Goal: Information Seeking & Learning: Understand process/instructions

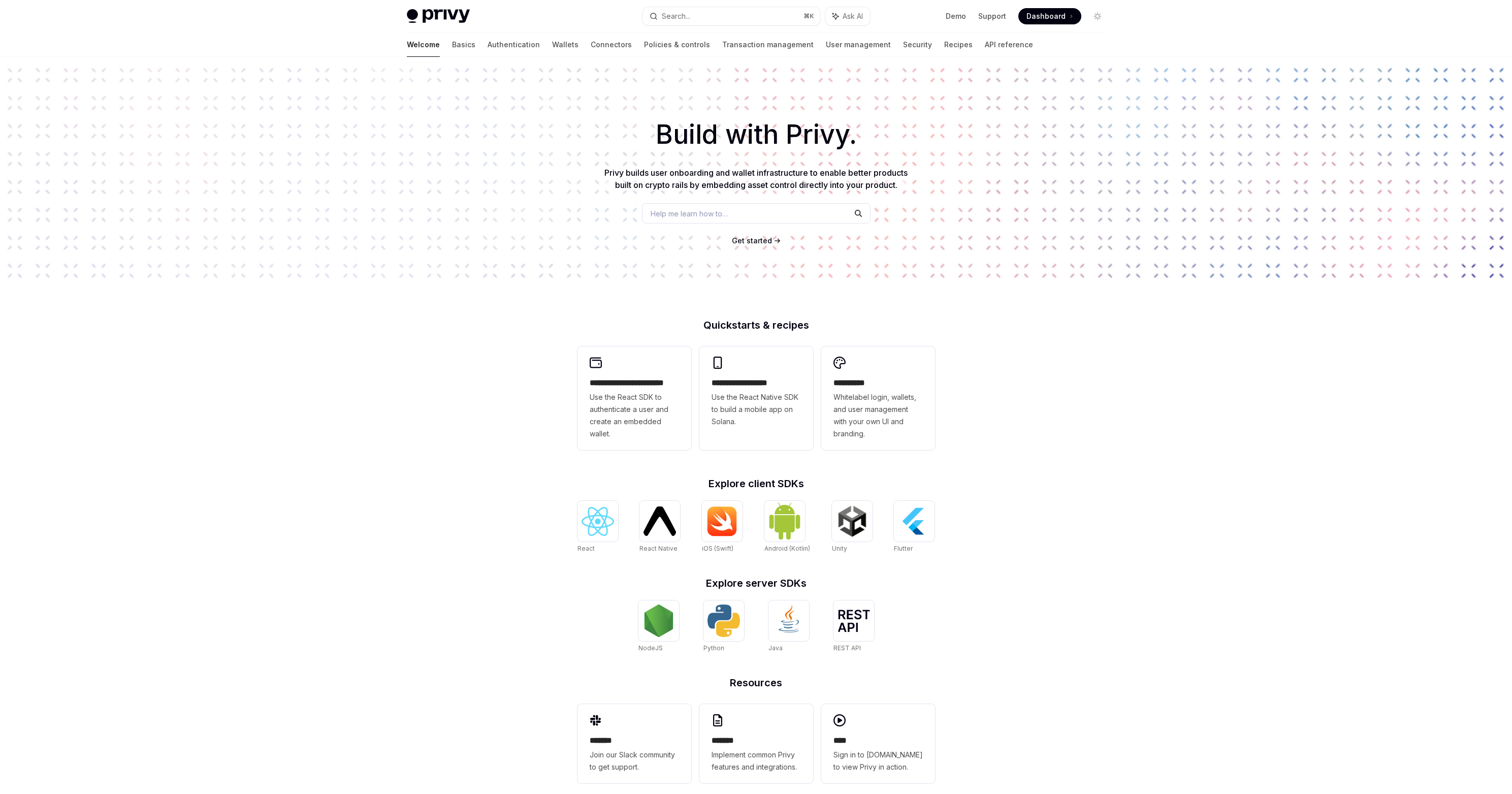
click at [695, 210] on span "Help me learn how to…" at bounding box center [689, 214] width 77 height 11
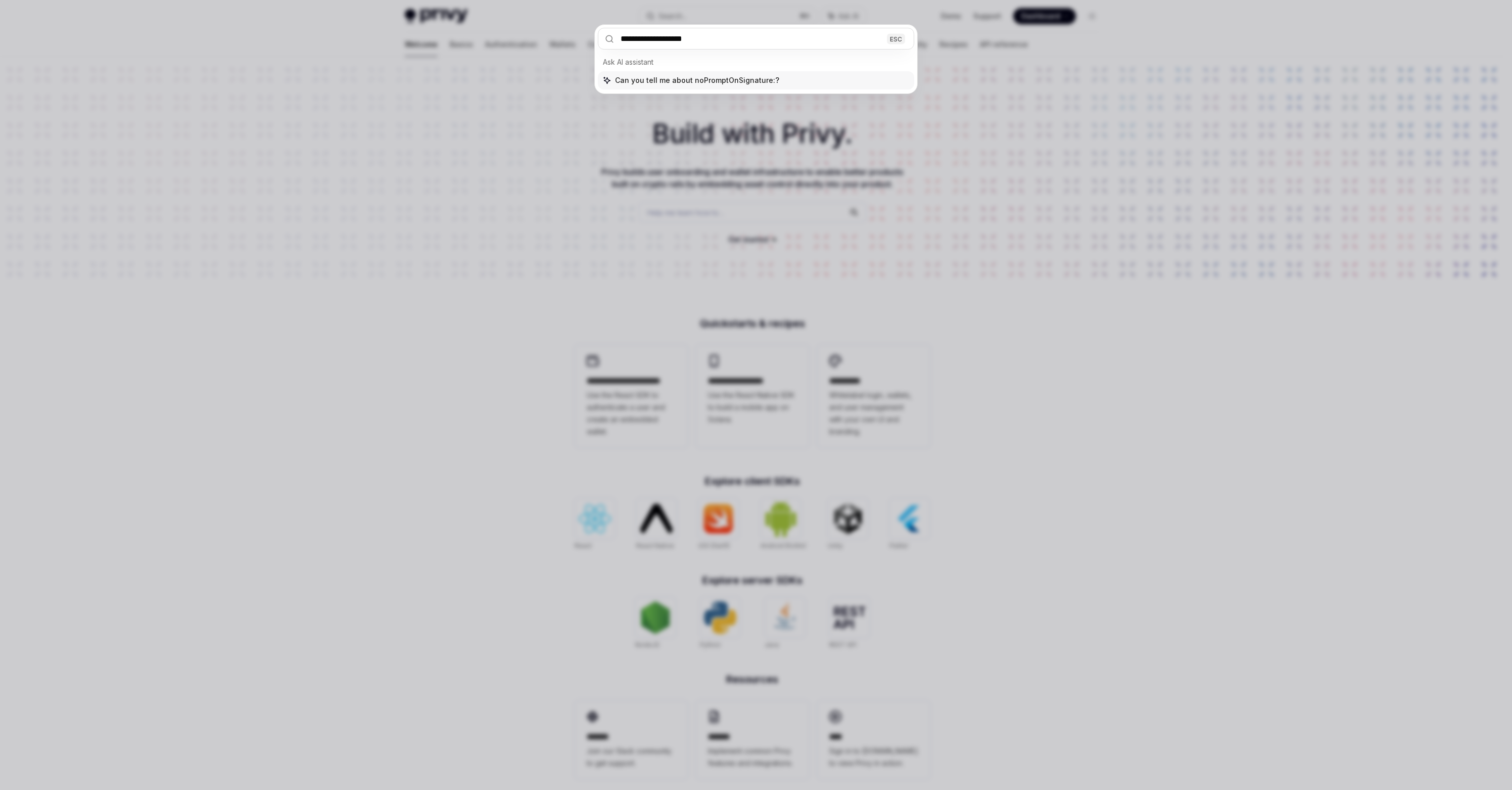
type input "**********"
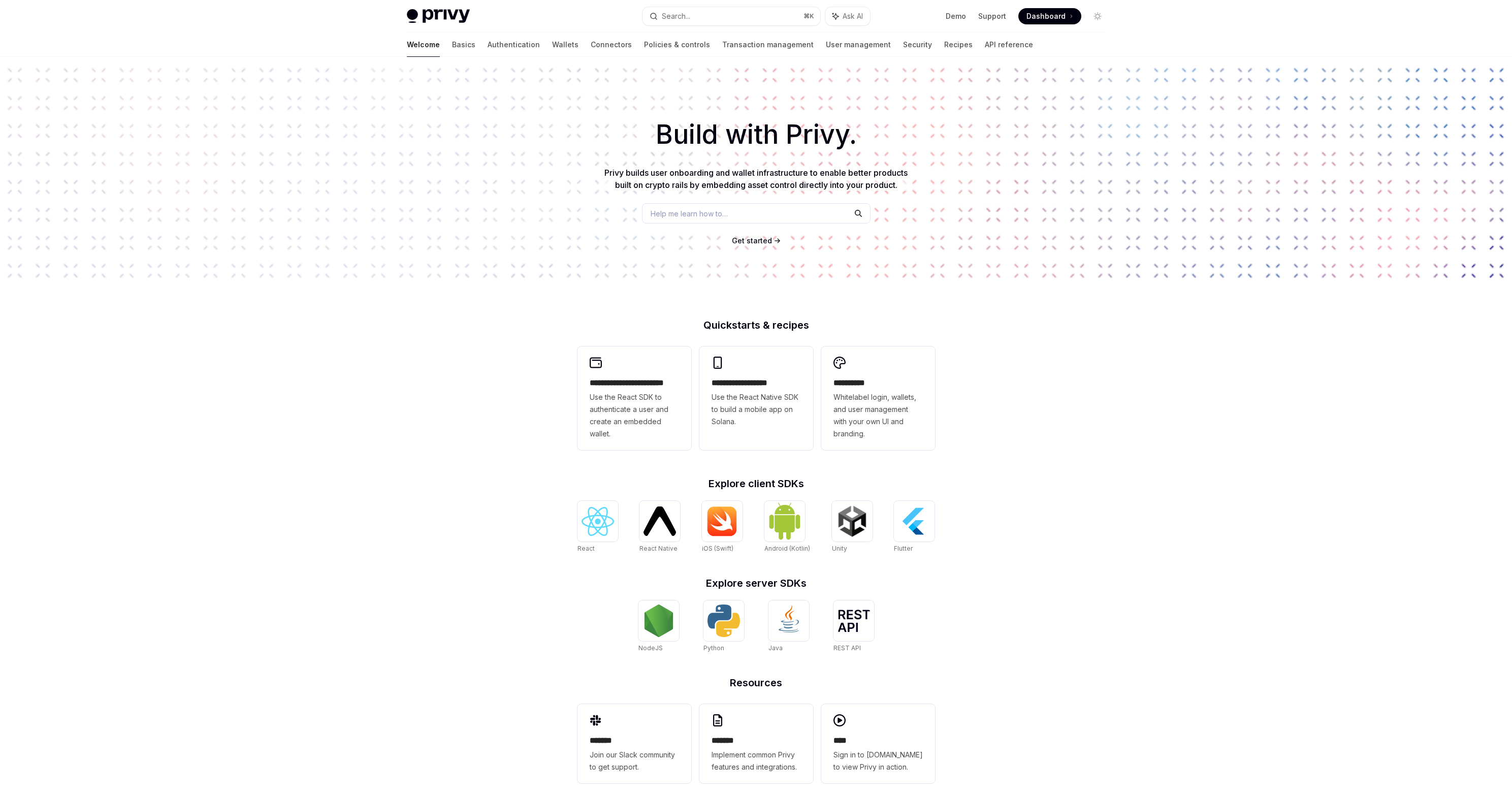
scroll to position [438, 0]
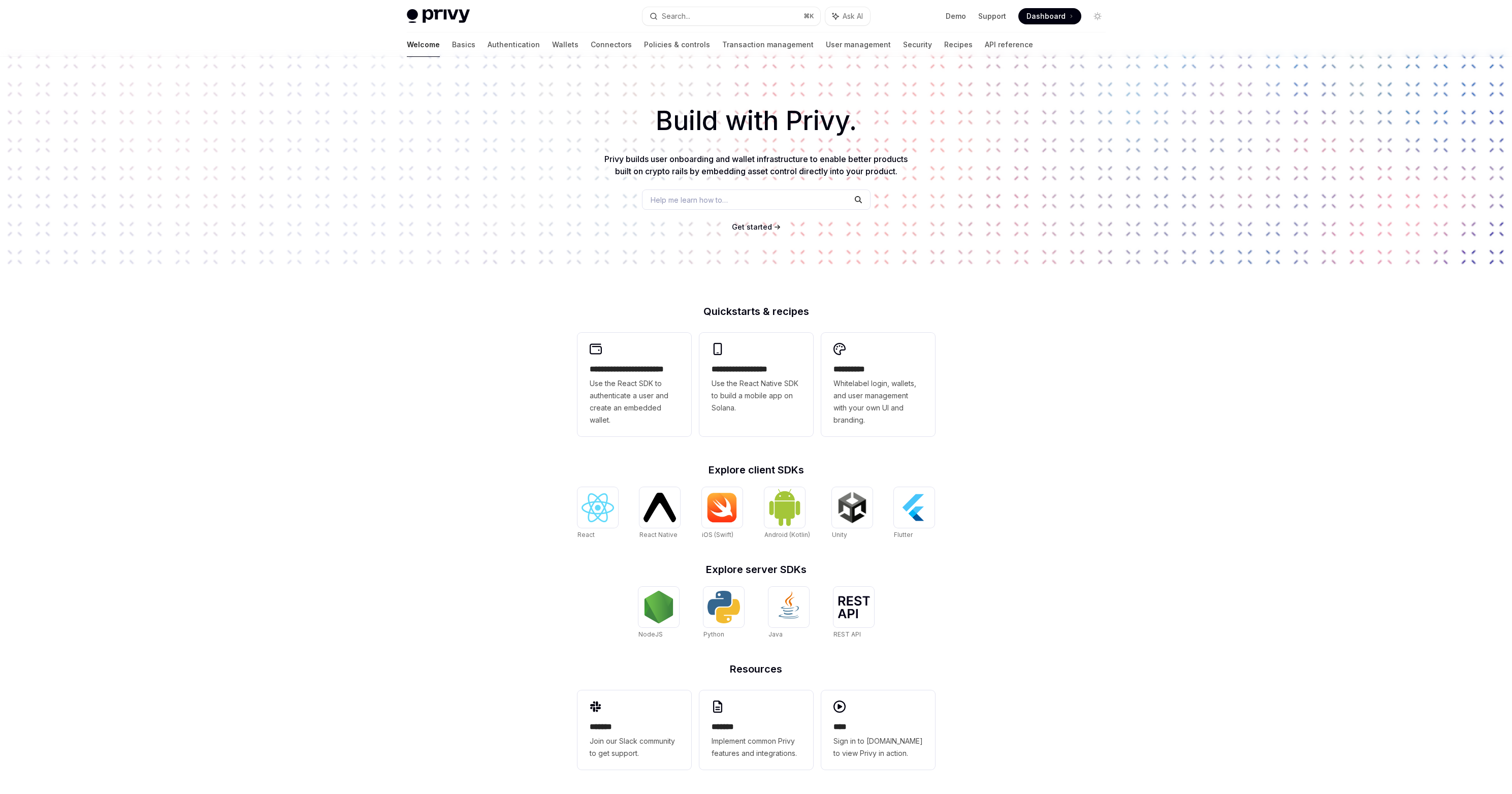
type textarea "*"
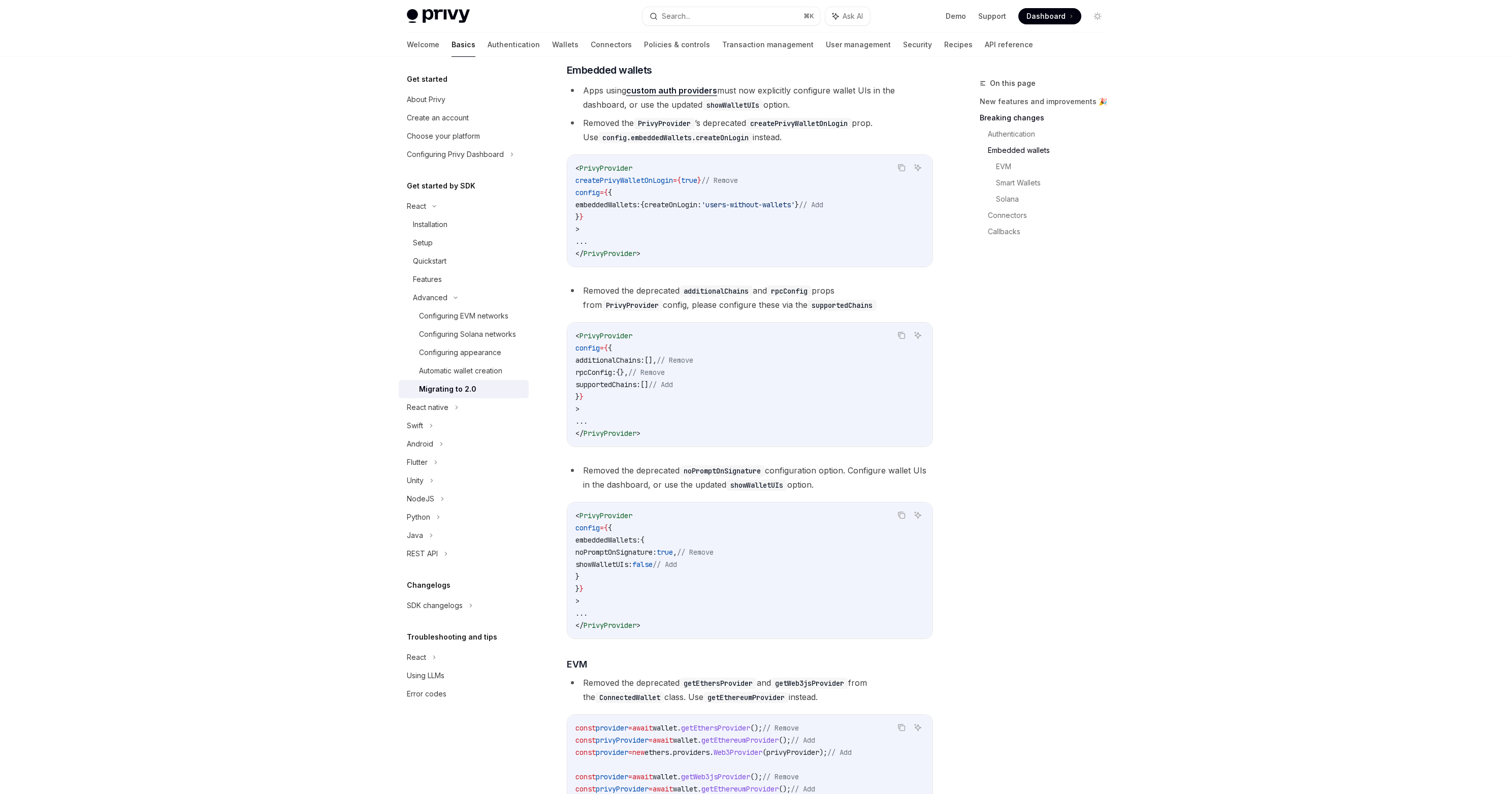
click at [631, 570] on span "showWalletUIs:" at bounding box center [604, 565] width 57 height 9
copy span "showWalletUIs"
